Goal: Task Accomplishment & Management: Manage account settings

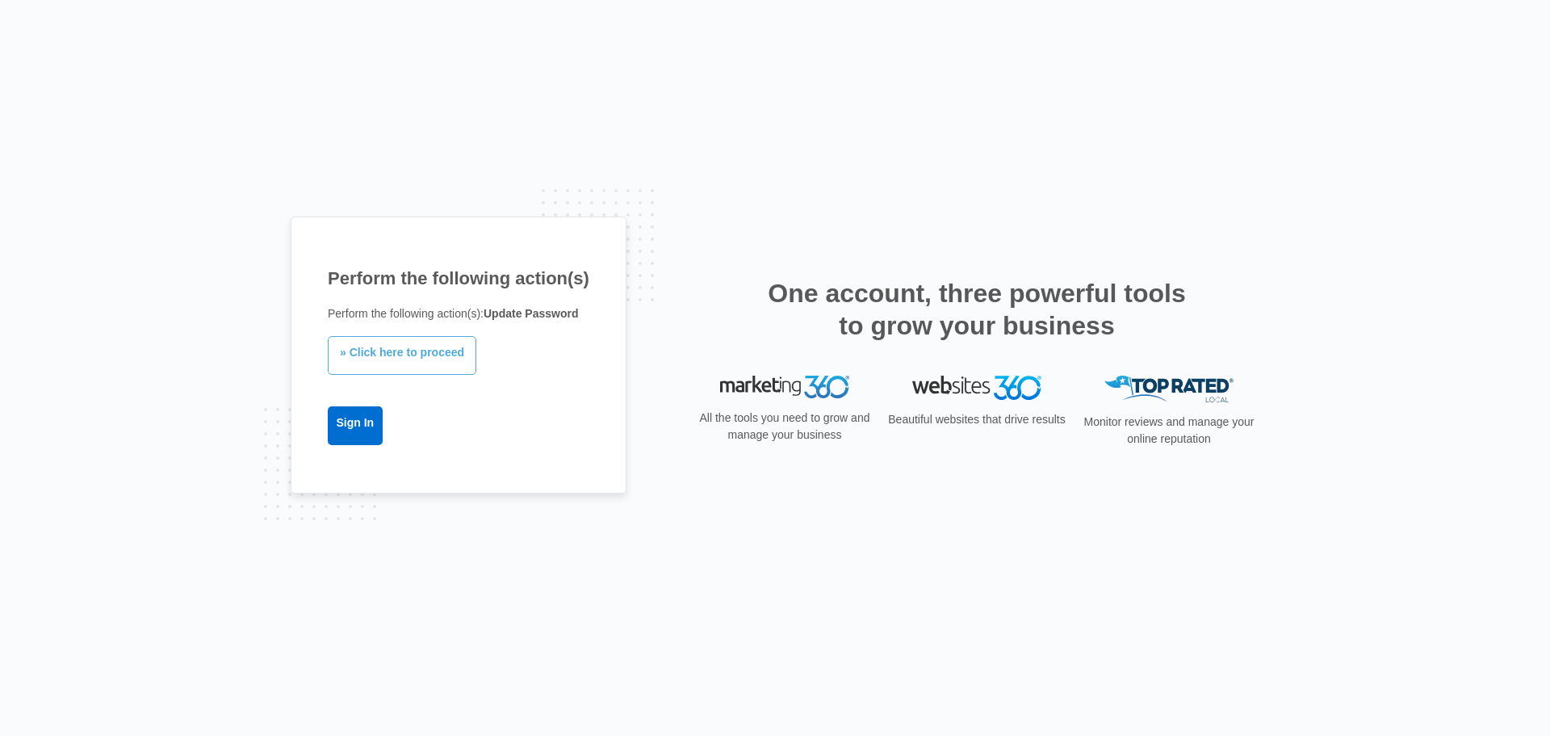
click at [391, 346] on link "» Click here to proceed" at bounding box center [402, 355] width 149 height 39
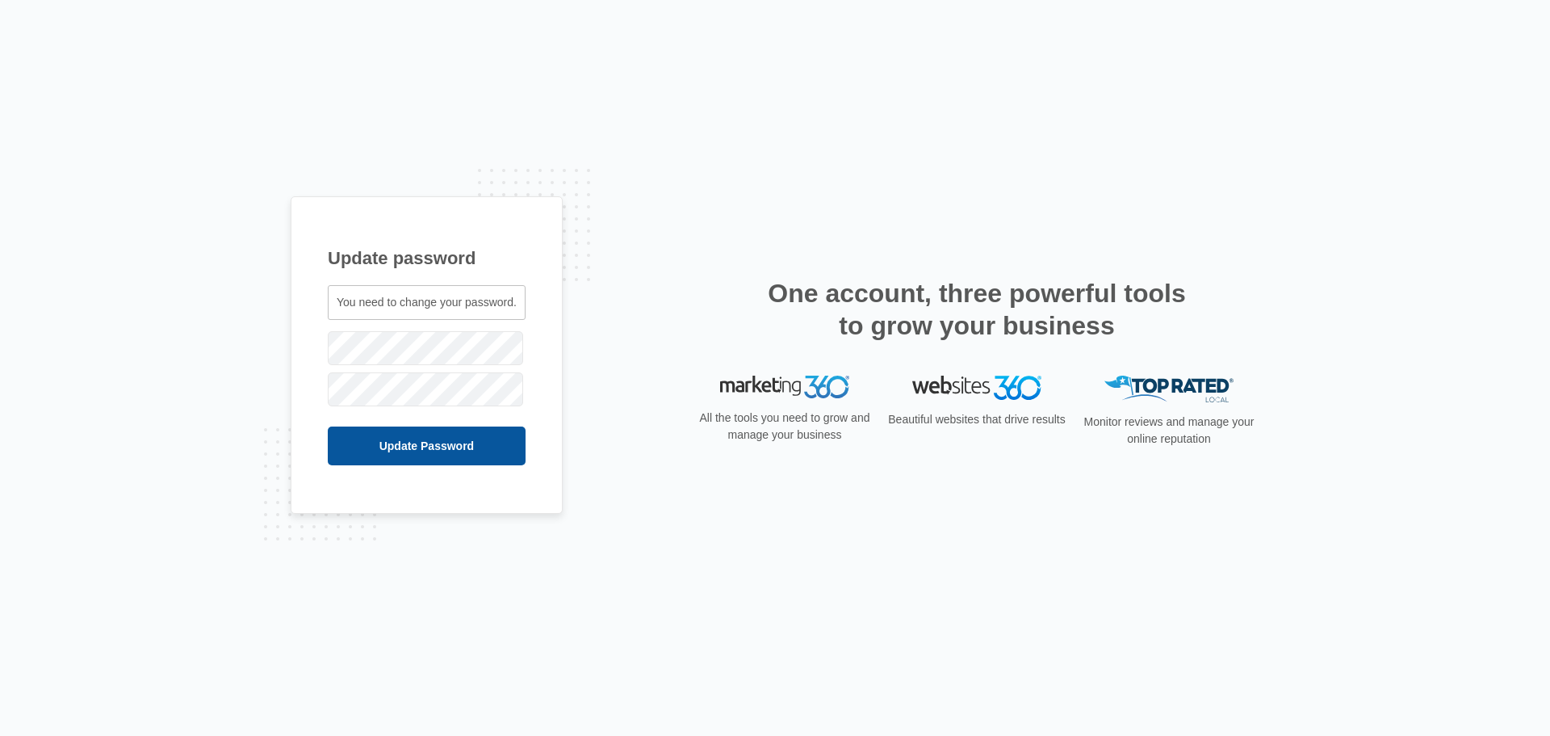
click at [430, 460] on input "Update Password" at bounding box center [427, 445] width 198 height 39
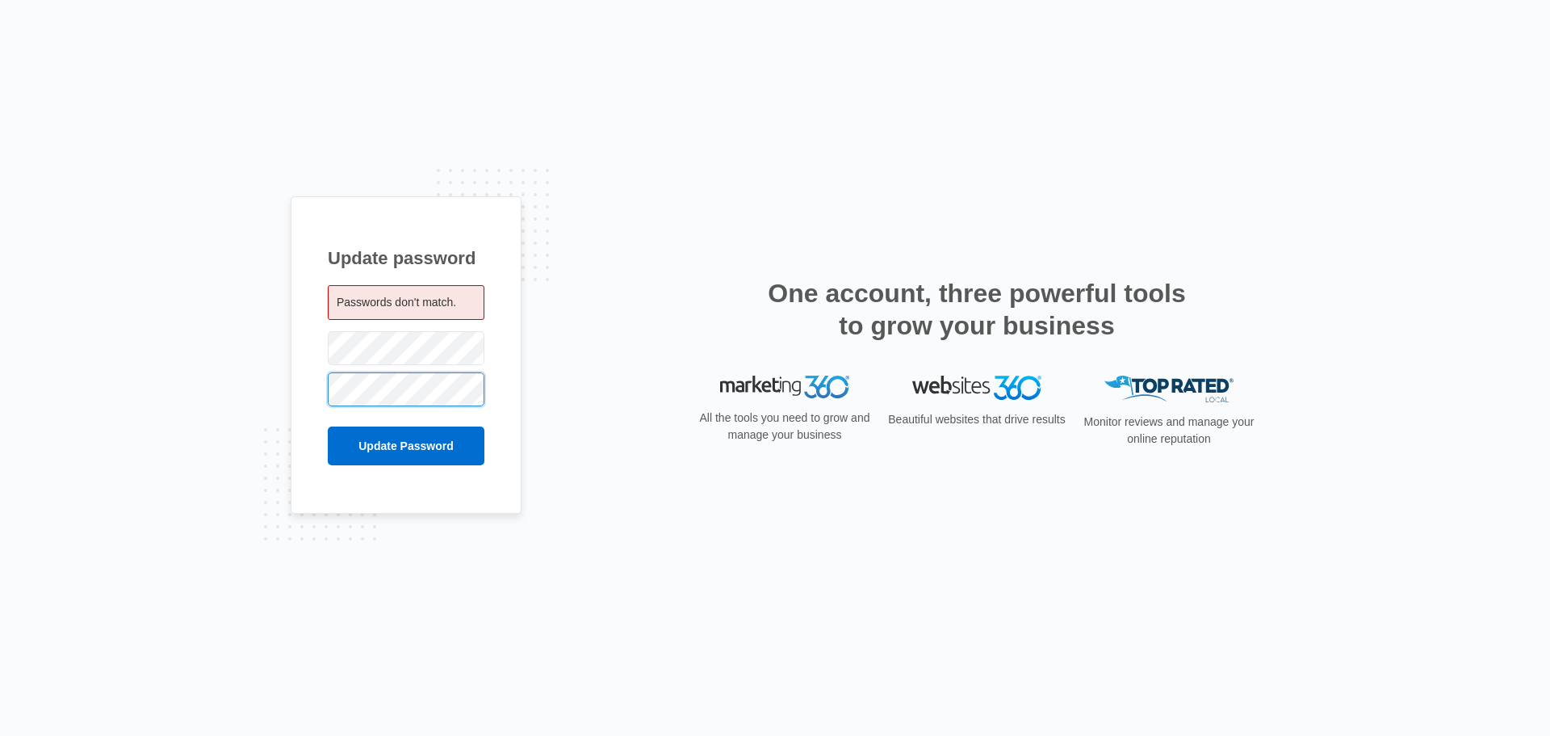
click at [328, 426] on input "Update Password" at bounding box center [406, 445] width 157 height 39
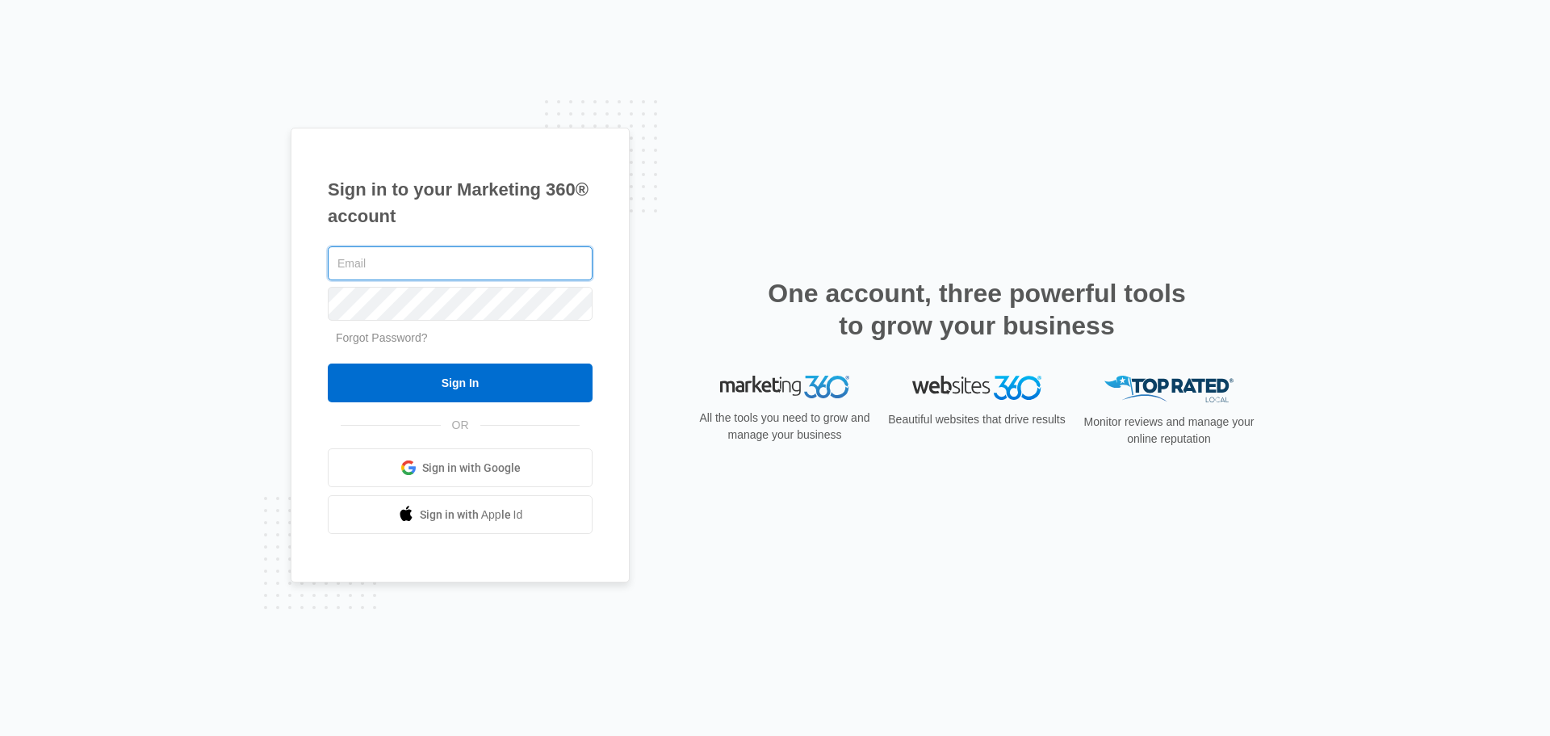
type input "[EMAIL_ADDRESS][DOMAIN_NAME]"
click at [480, 390] on input "Sign In" at bounding box center [460, 382] width 265 height 39
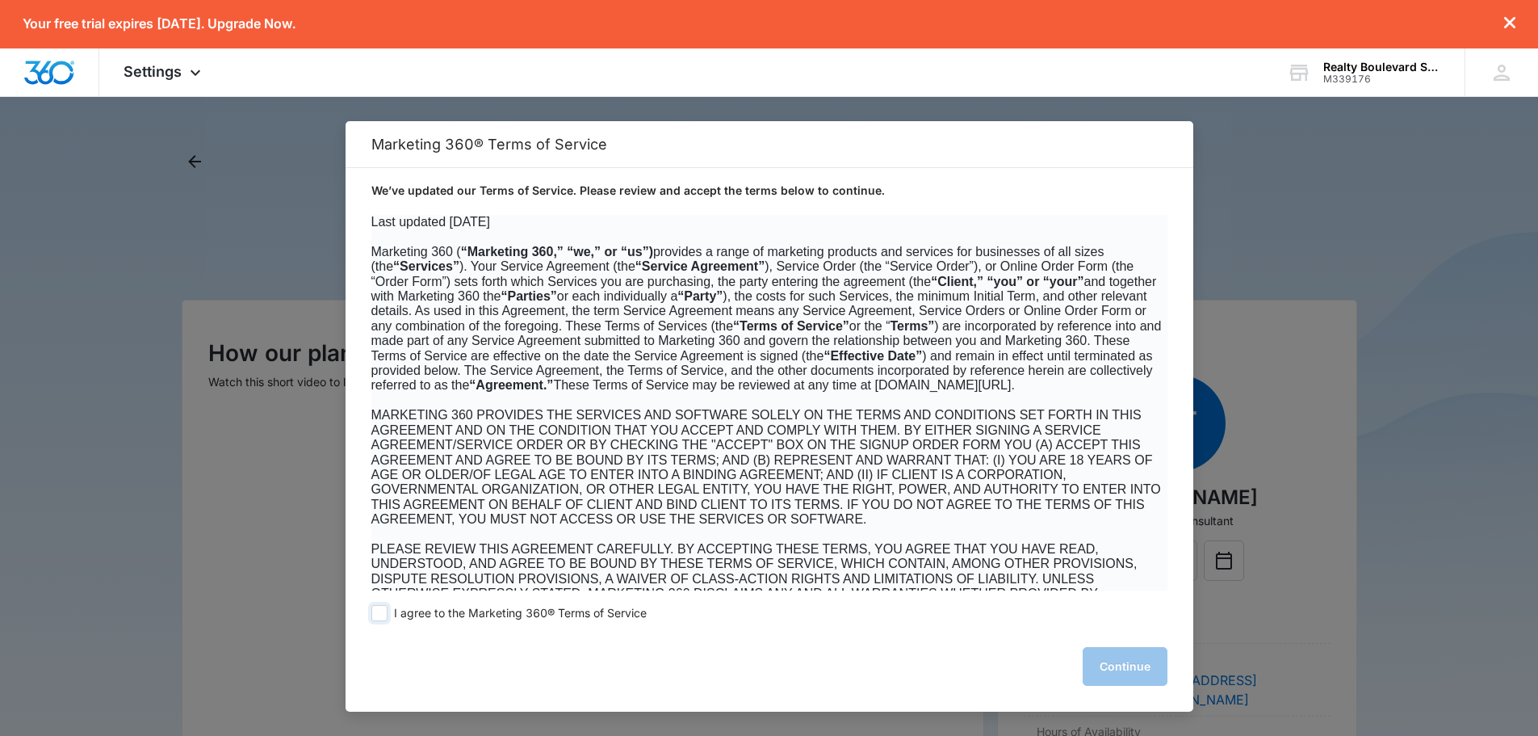
click at [378, 611] on span at bounding box center [379, 613] width 16 height 16
click at [378, 611] on input "I agree to the Marketing 360® Terms of Service" at bounding box center [379, 613] width 16 height 16
checkbox input "true"
click at [1143, 669] on button "Continue" at bounding box center [1125, 666] width 85 height 39
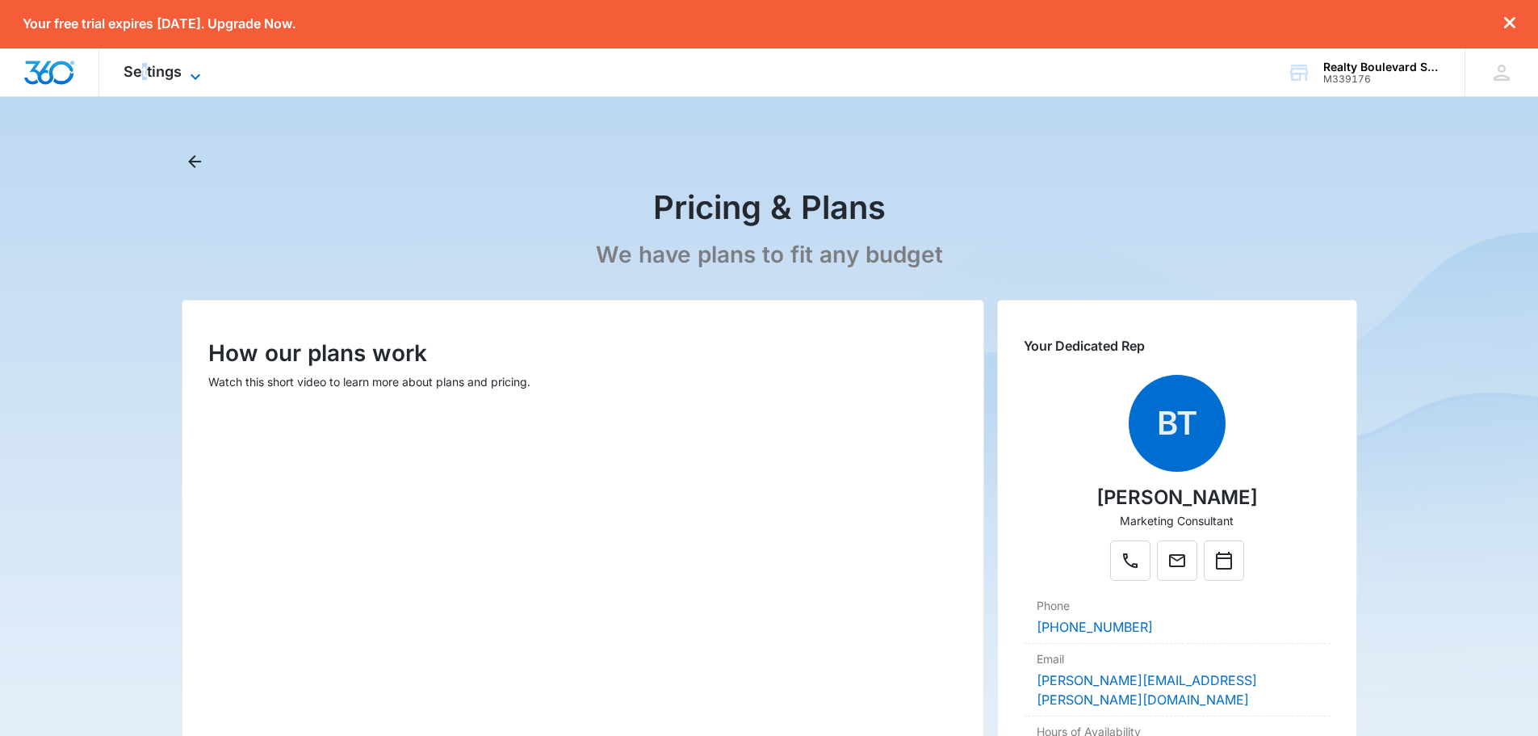
click at [145, 72] on span "Settings" at bounding box center [153, 71] width 58 height 17
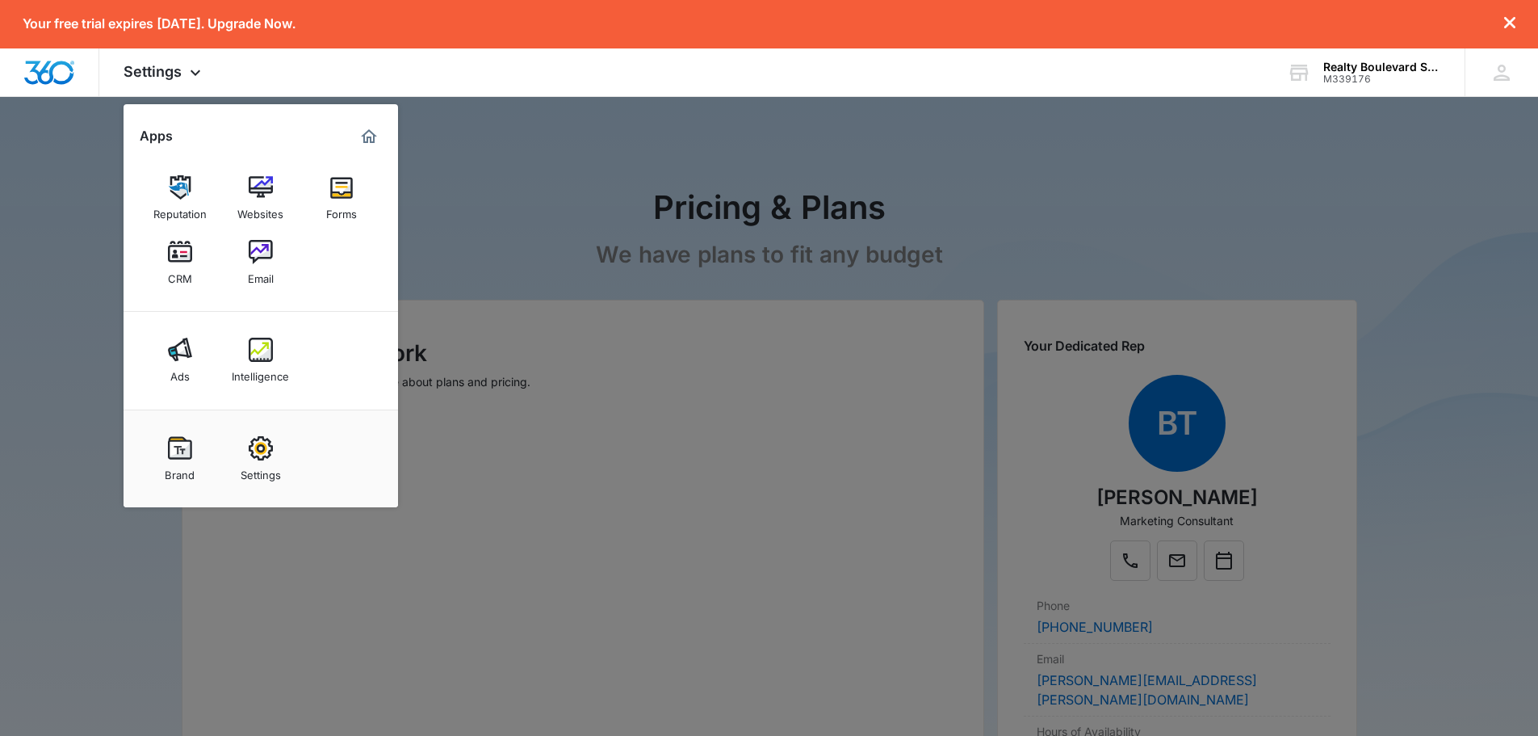
click at [508, 141] on div at bounding box center [769, 368] width 1538 height 736
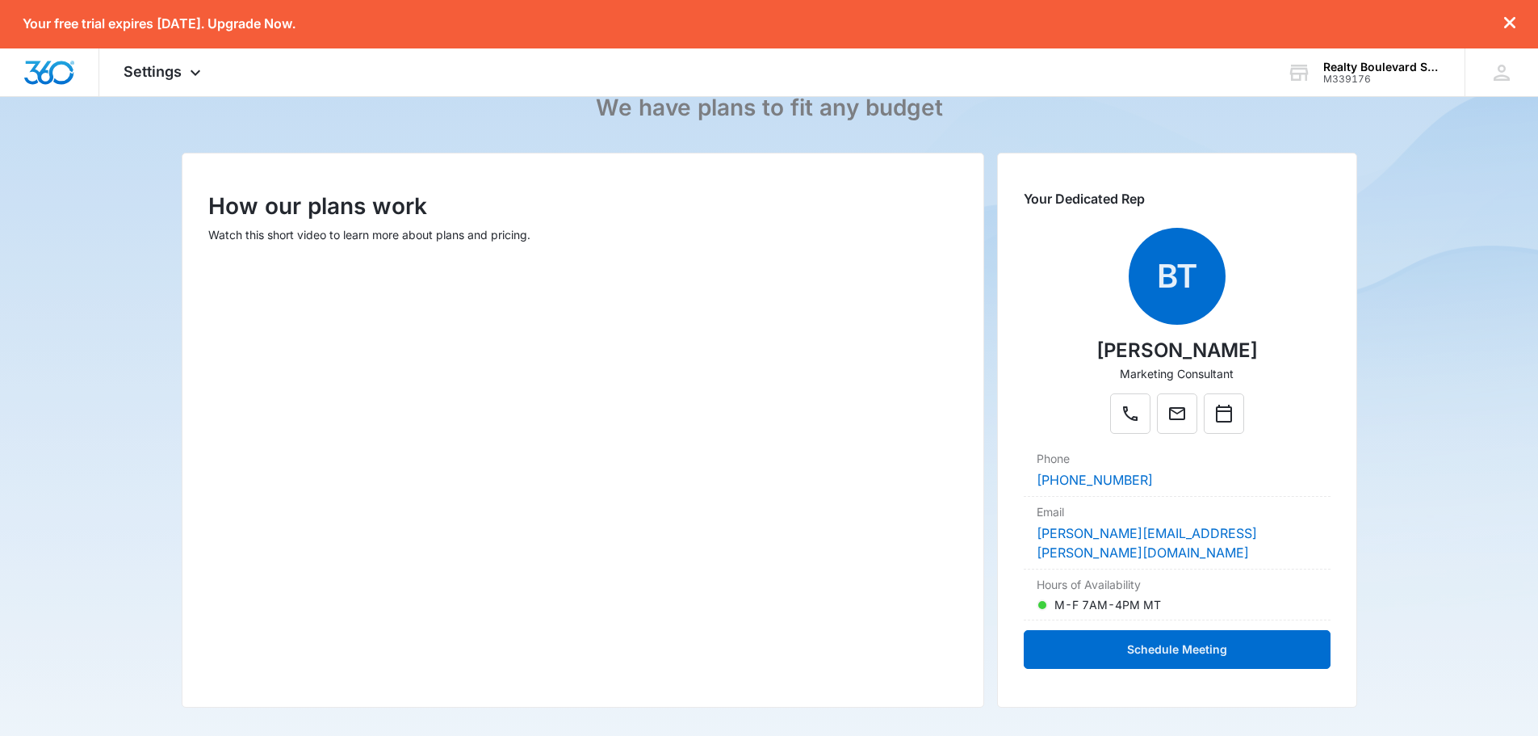
scroll to position [242, 0]
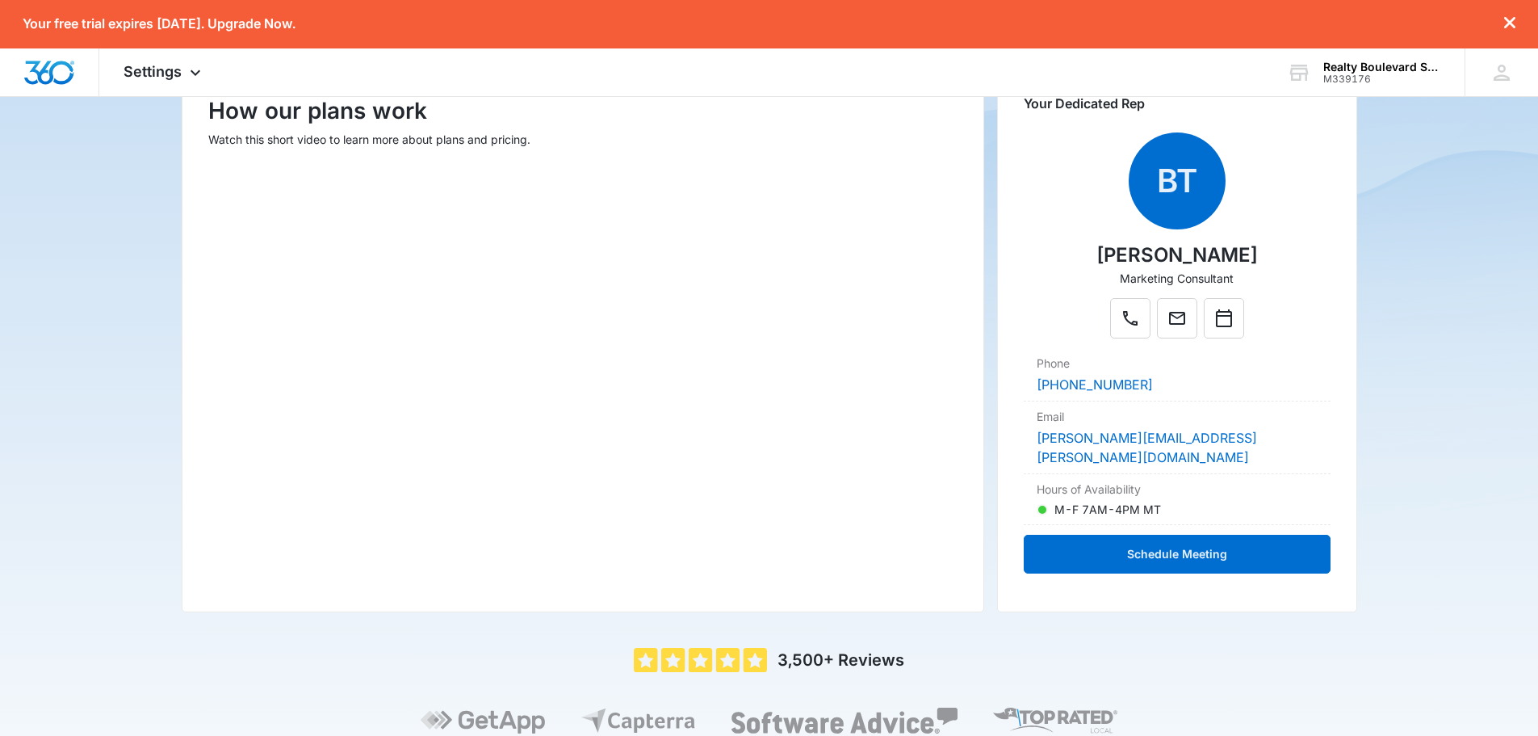
click at [1511, 26] on icon "dismiss this dialog" at bounding box center [1509, 22] width 11 height 11
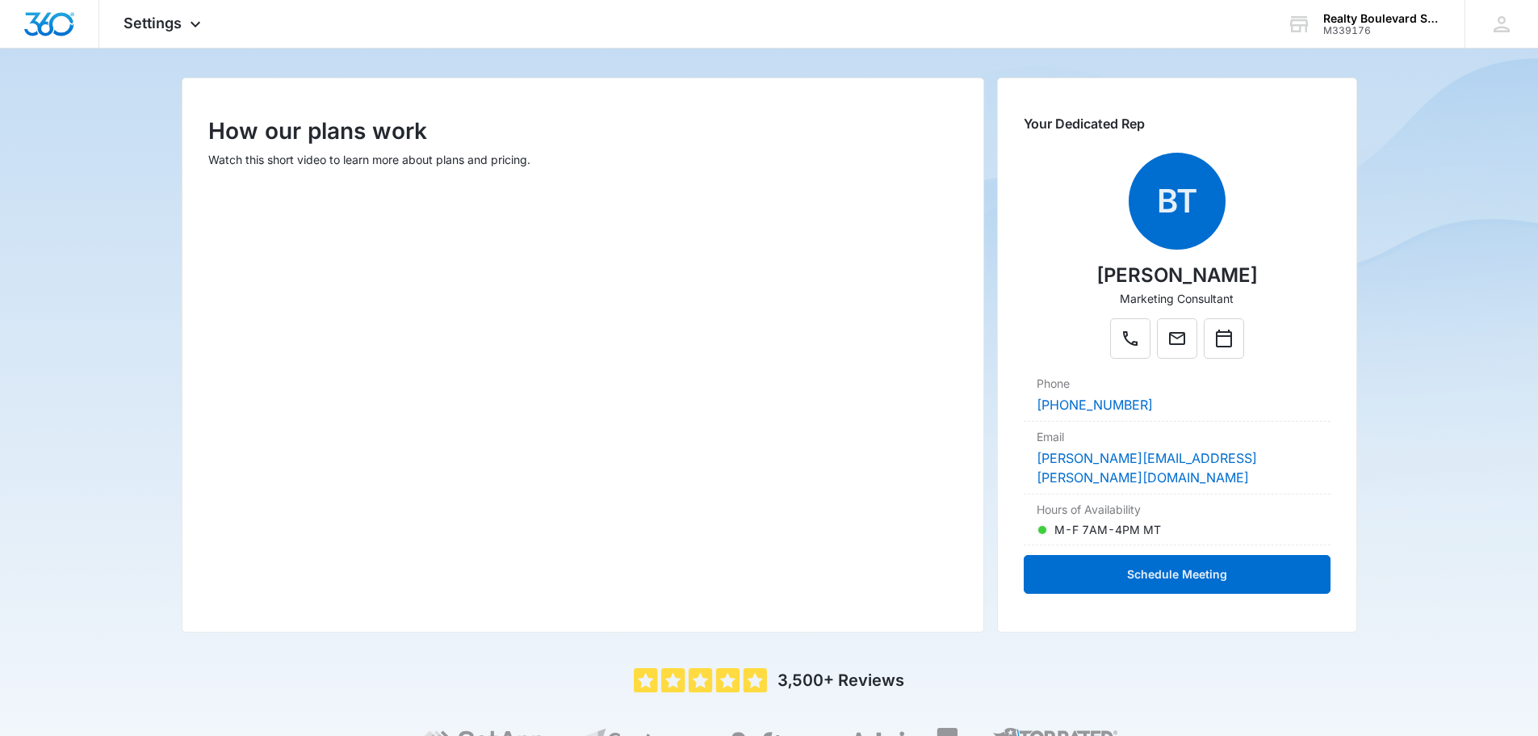
scroll to position [0, 0]
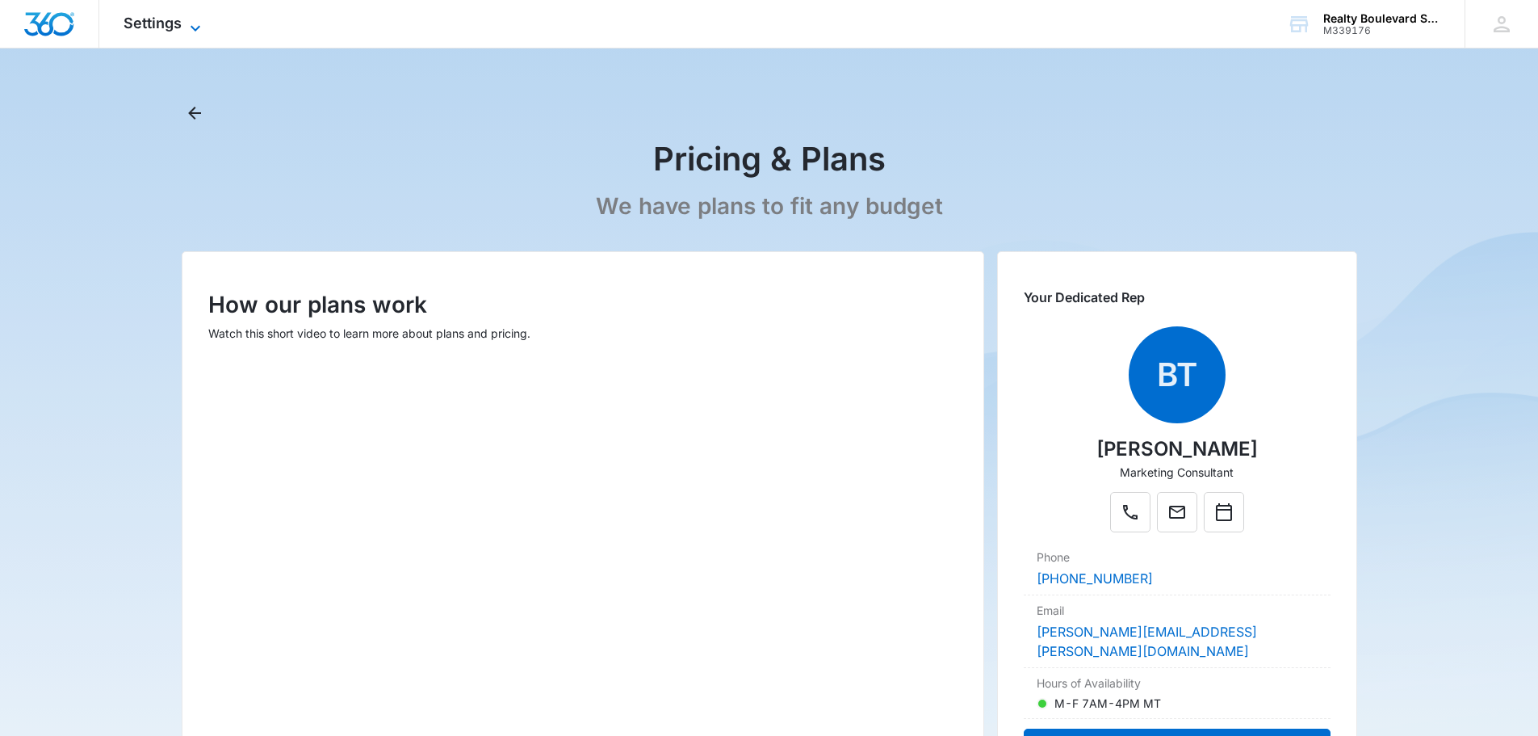
click at [180, 29] on span "Settings" at bounding box center [153, 23] width 58 height 17
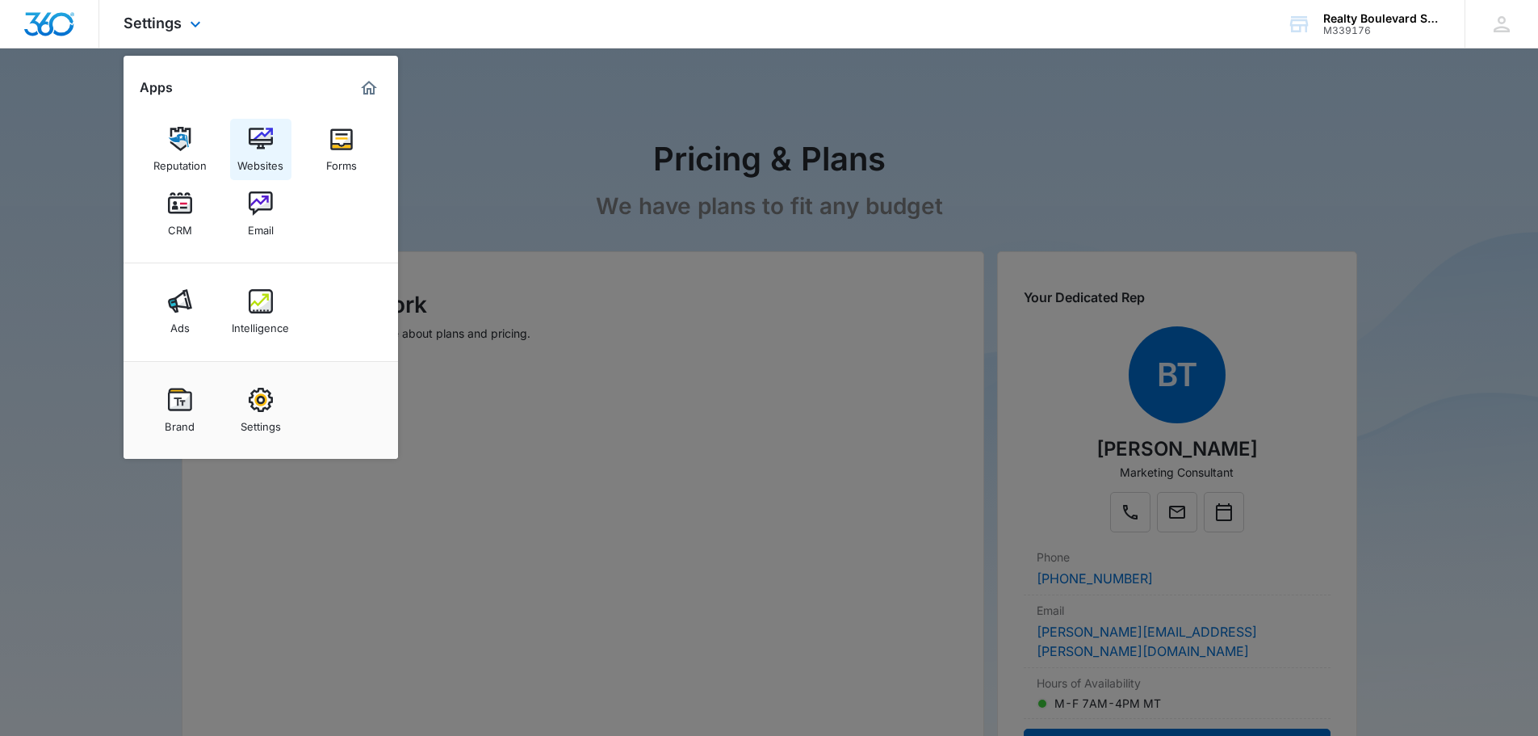
click at [249, 145] on img at bounding box center [261, 139] width 24 height 24
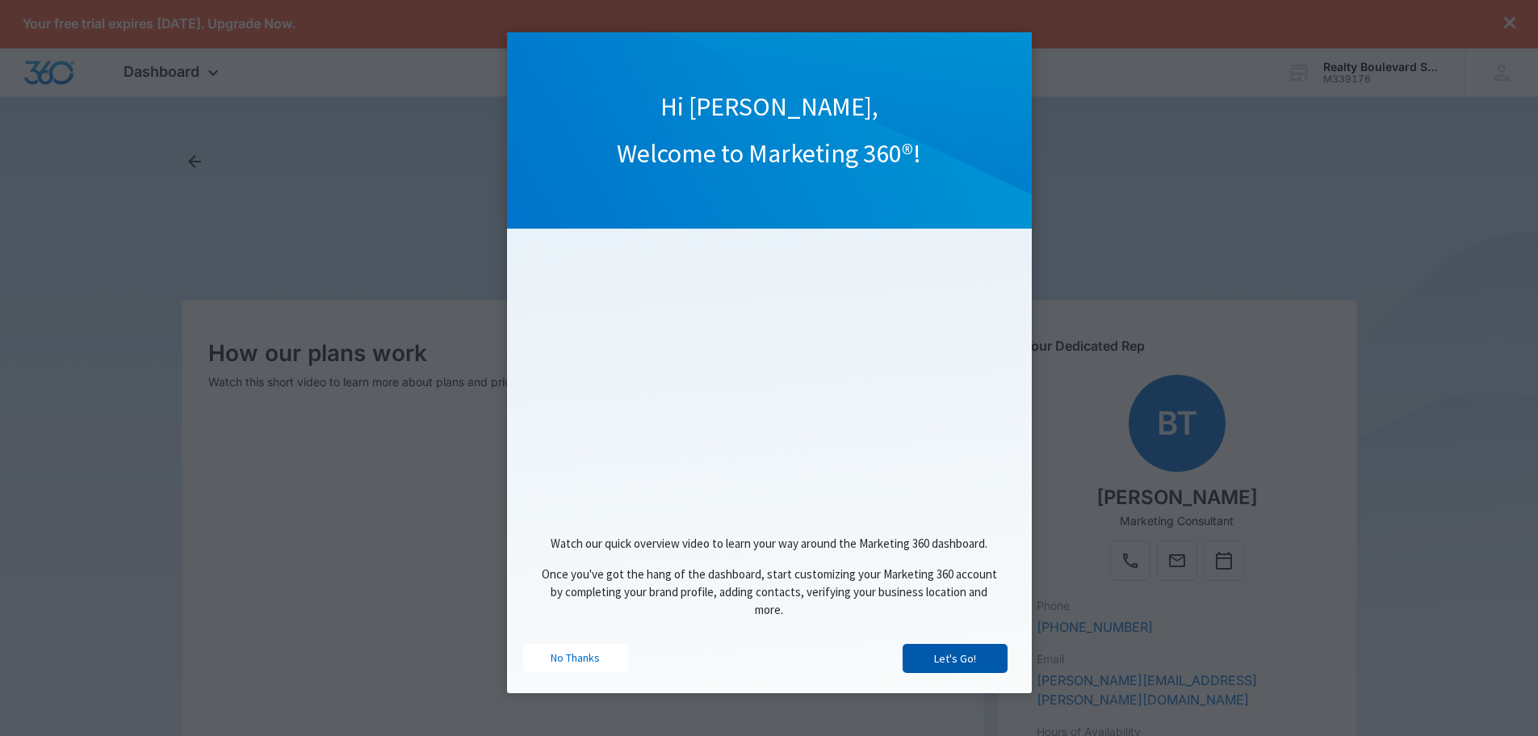
click at [933, 660] on link "Let's Go!" at bounding box center [955, 658] width 105 height 29
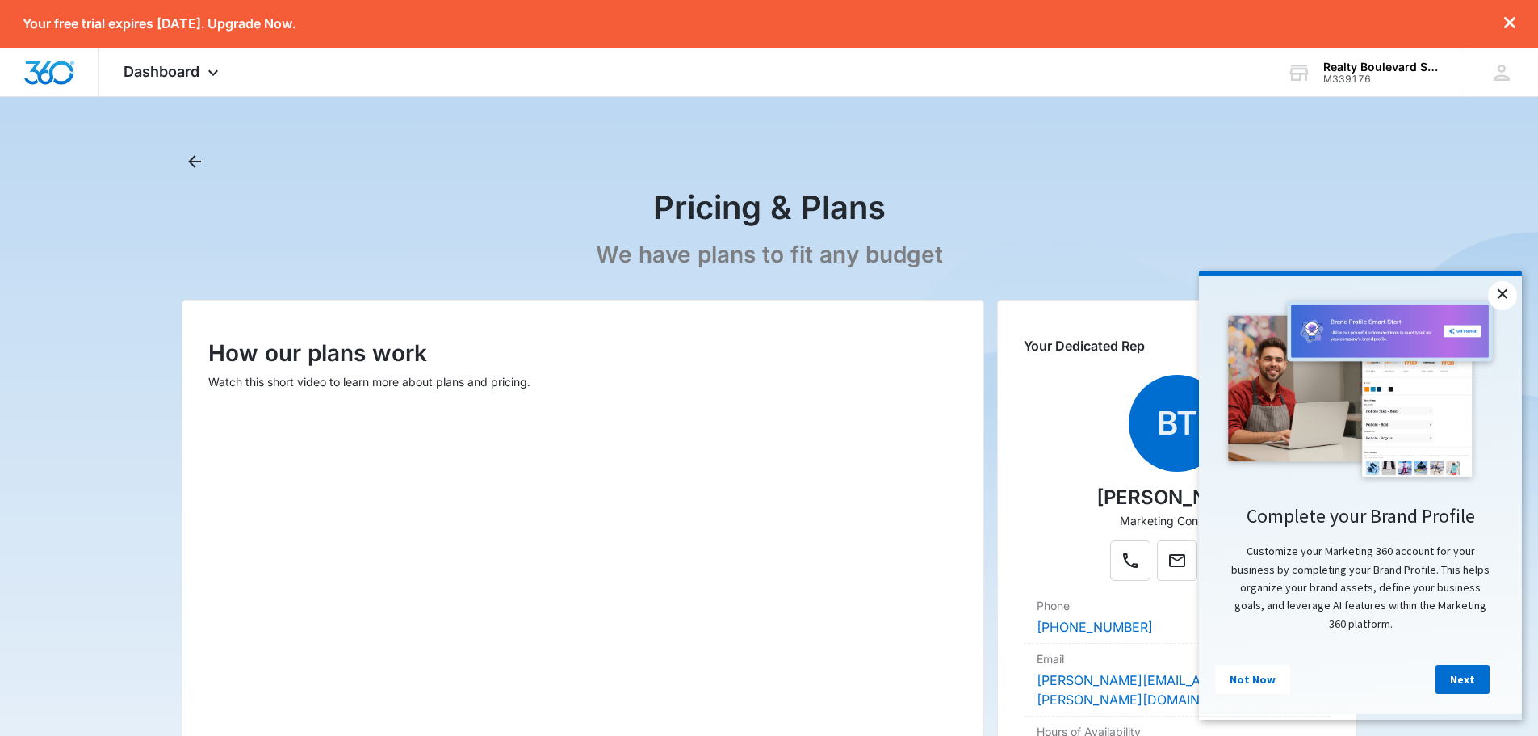
click at [1504, 295] on link "×" at bounding box center [1502, 295] width 29 height 29
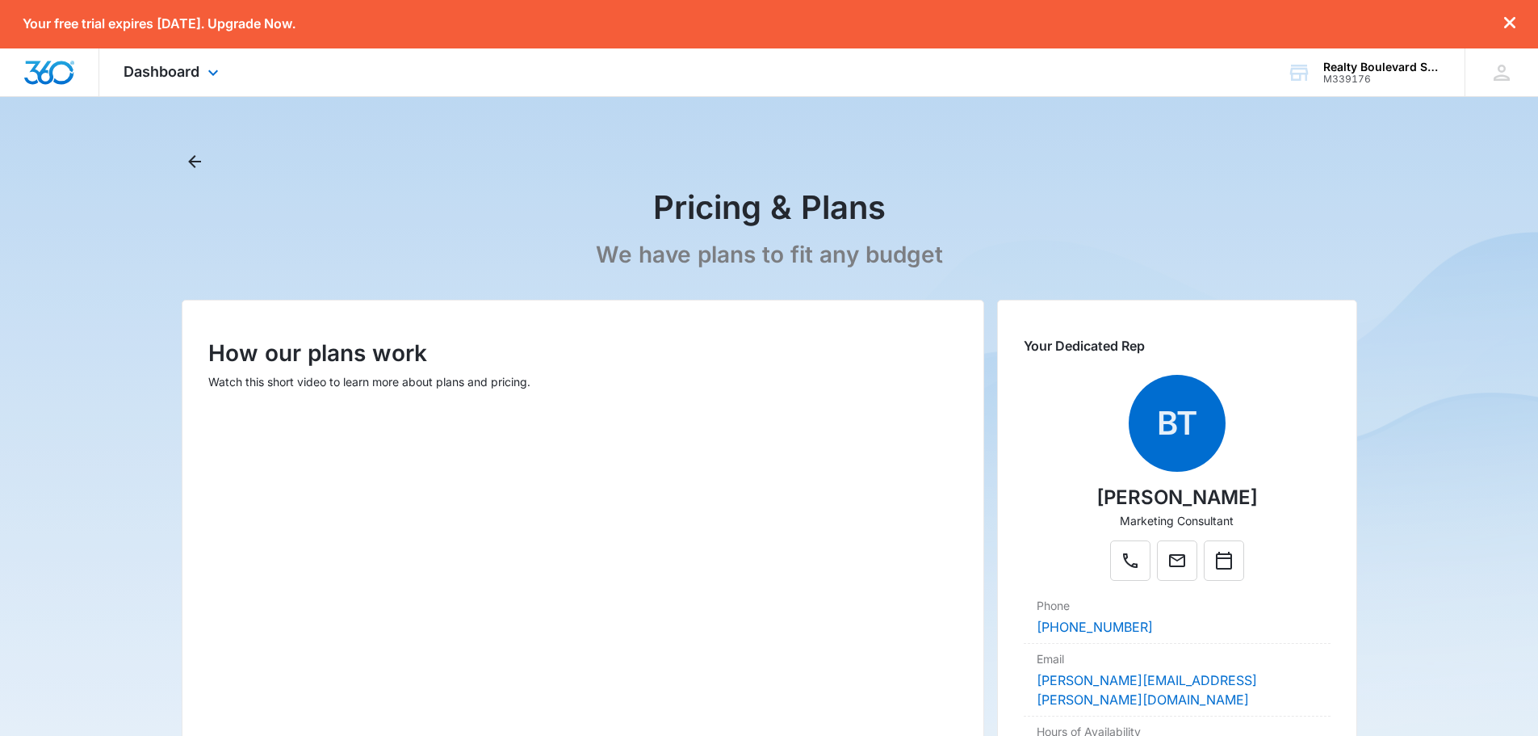
click at [200, 82] on div "Dashboard Apps Reputation Websites Forms CRM Email Ads Intelligence Brand Setti…" at bounding box center [173, 72] width 148 height 48
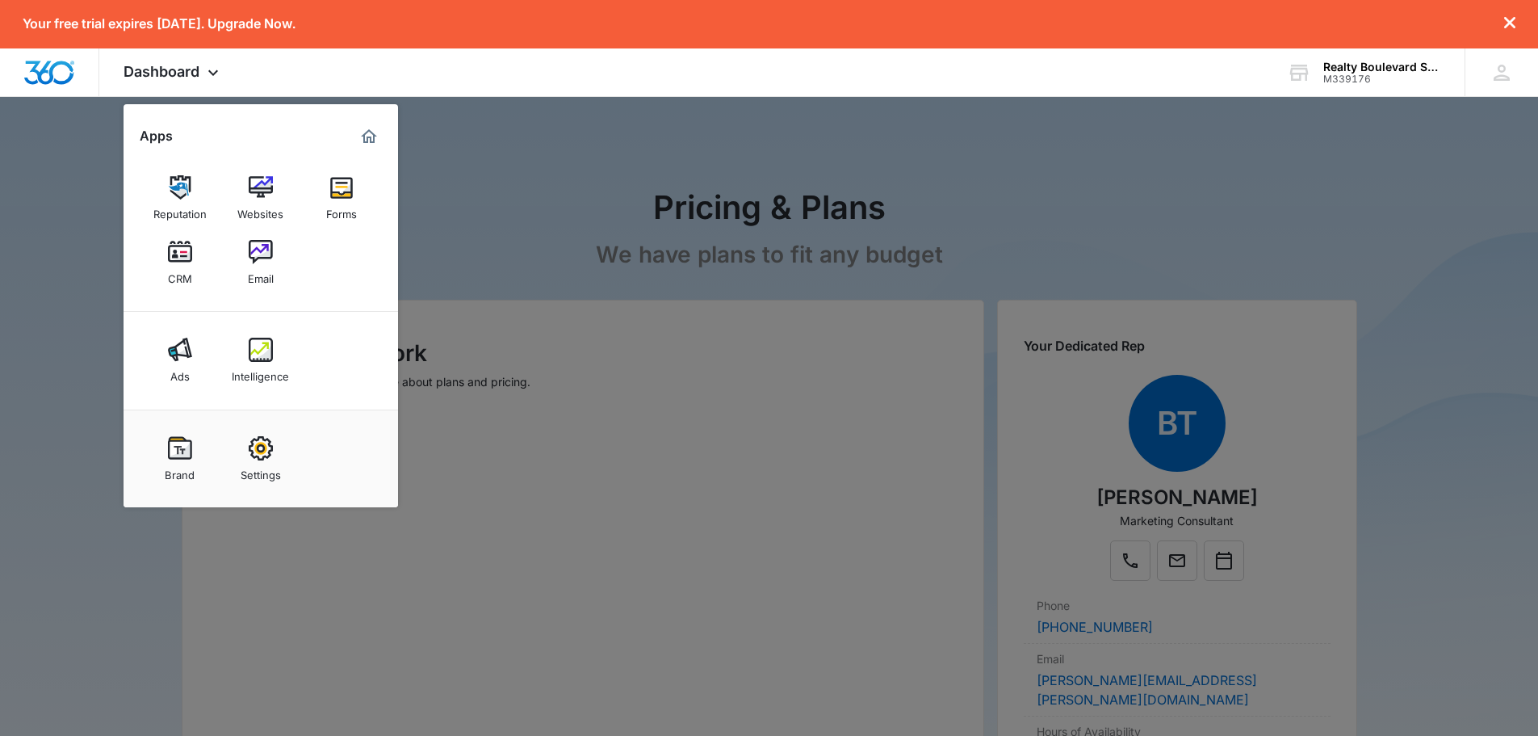
click at [533, 240] on div at bounding box center [769, 368] width 1538 height 736
